Goal: Check status

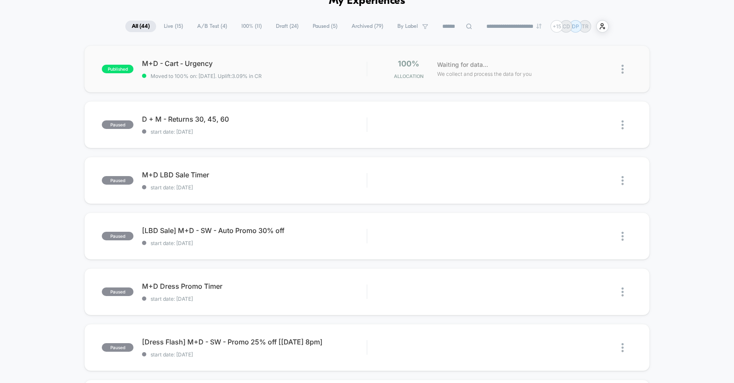
click at [336, 80] on div "published M+D - Cart - Urgency Moved to 100% on: [DATE] . Uplift: 3.09% in CR 1…" at bounding box center [366, 68] width 565 height 47
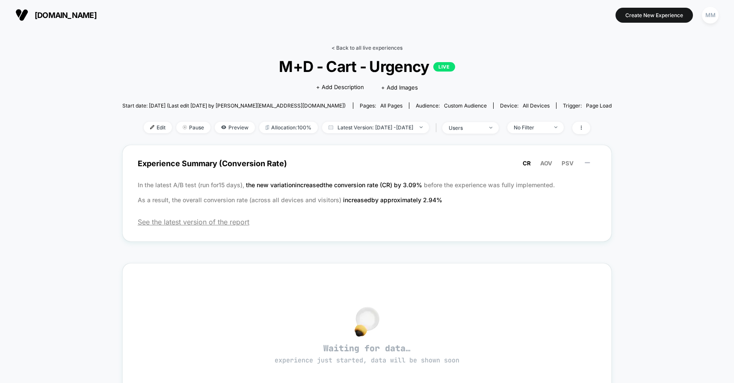
click at [366, 49] on link "< Back to all live experiences" at bounding box center [367, 48] width 71 height 6
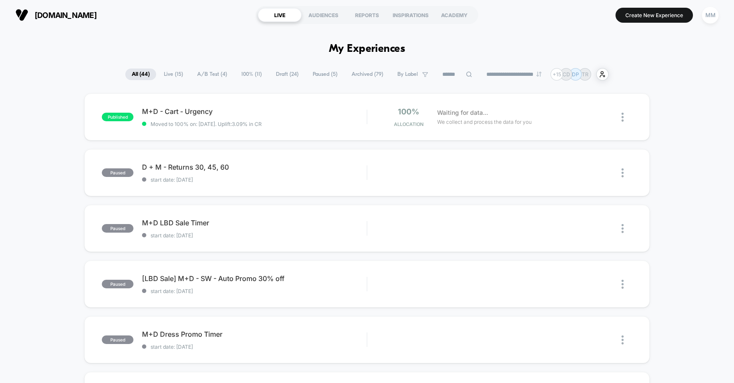
click at [212, 72] on span "A/B Test ( 4 )" at bounding box center [212, 74] width 43 height 12
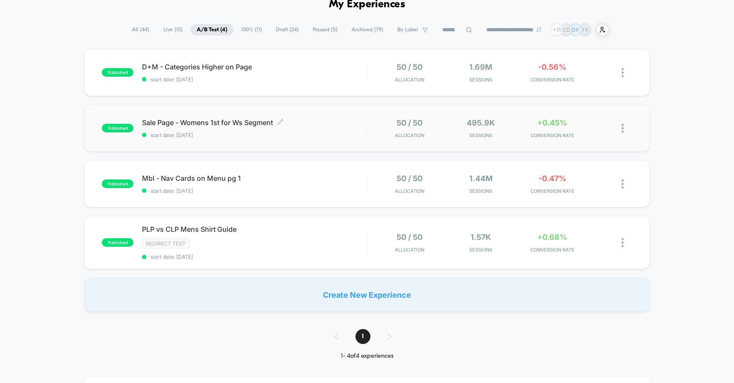
scroll to position [45, 0]
click at [133, 33] on span "All ( 44 )" at bounding box center [140, 30] width 30 height 12
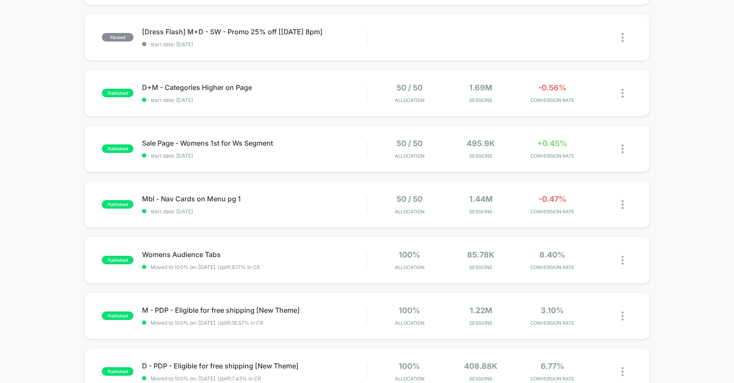
scroll to position [0, 0]
